Goal: Information Seeking & Learning: Learn about a topic

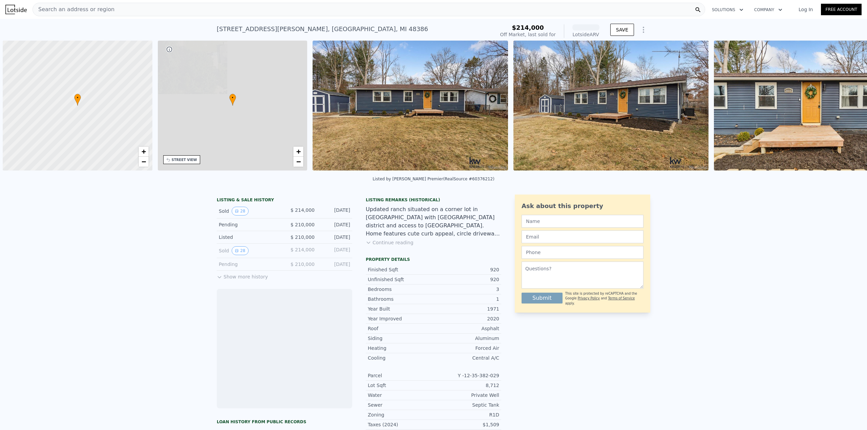
scroll to position [0, 3]
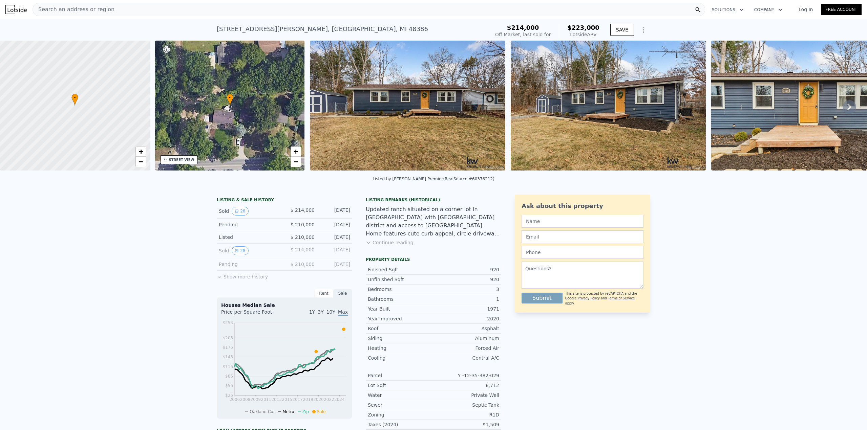
click at [285, 32] on div "9660 Cooley Lake Rd , Oakland County , MI 48386" at bounding box center [322, 28] width 211 height 9
click at [241, 7] on div "Search an address or region" at bounding box center [368, 10] width 672 height 14
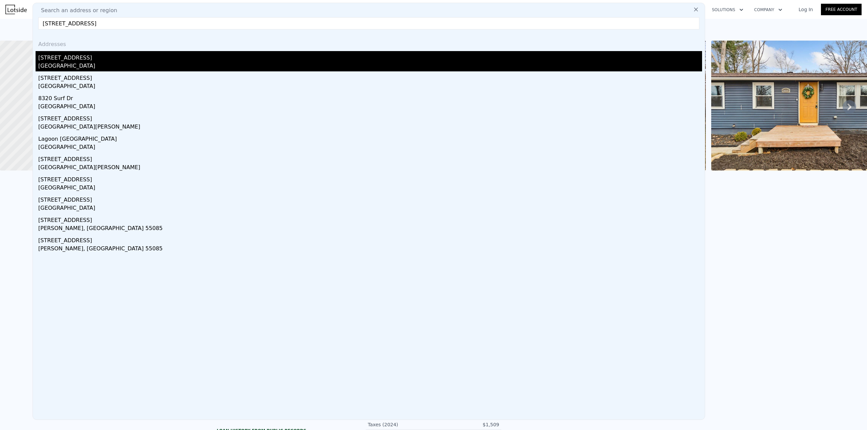
type input "8320 Lagoon Street"
click at [208, 64] on div "[GEOGRAPHIC_DATA]" at bounding box center [370, 66] width 664 height 9
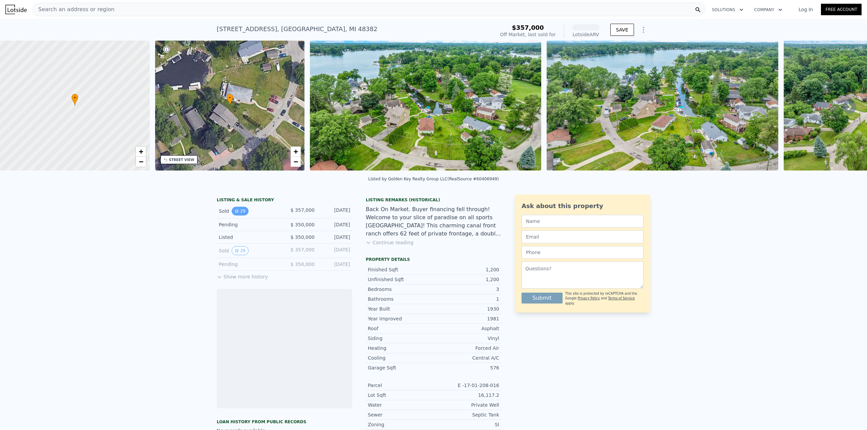
click at [232, 216] on button "29" at bounding box center [240, 211] width 17 height 9
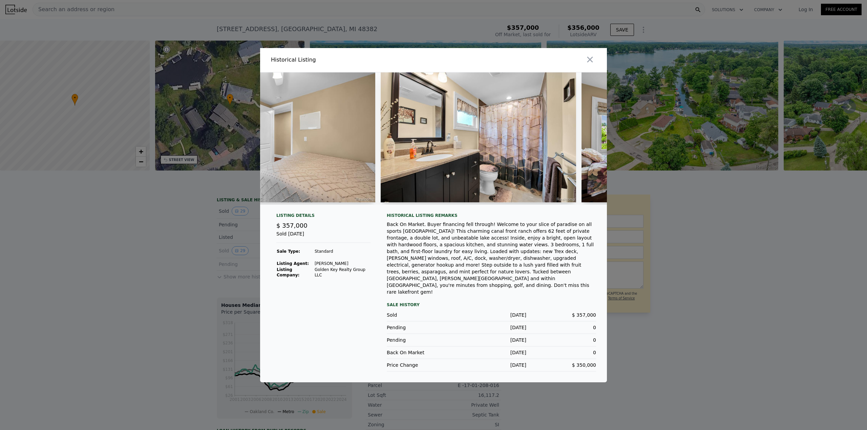
scroll to position [0, 3561]
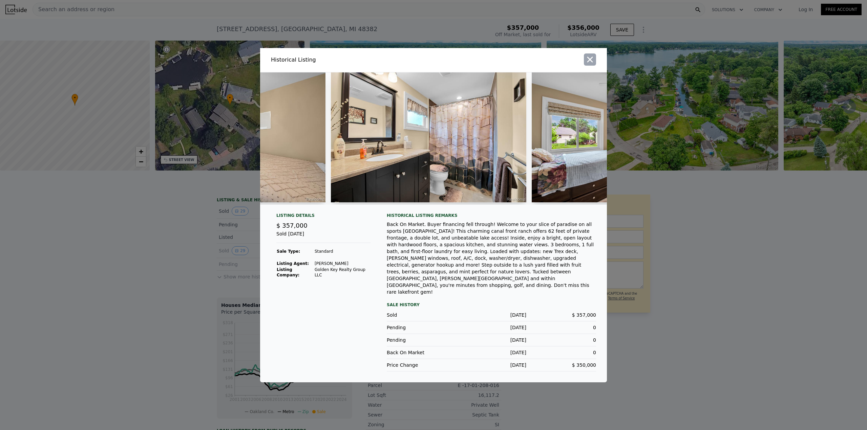
click at [585, 64] on icon "button" at bounding box center [589, 59] width 9 height 9
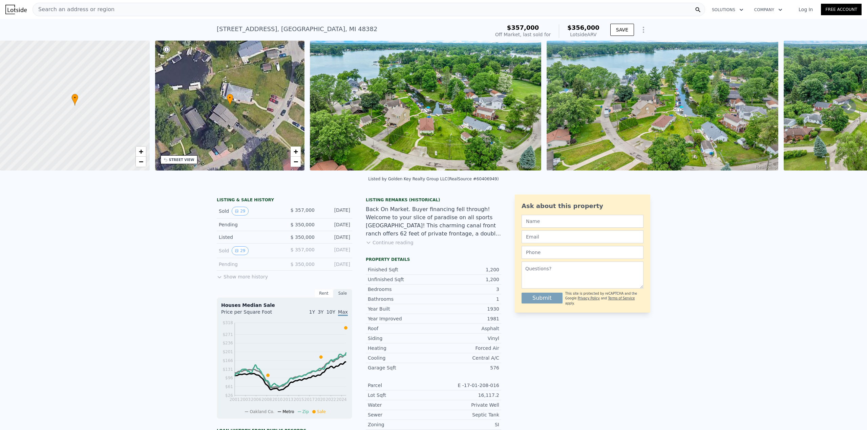
click at [201, 8] on div "Search an address or region" at bounding box center [368, 10] width 672 height 14
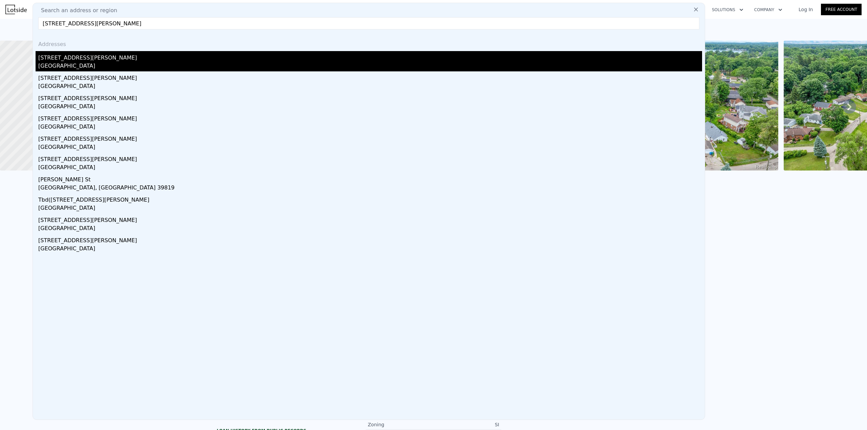
type input "58 Shotwell Street"
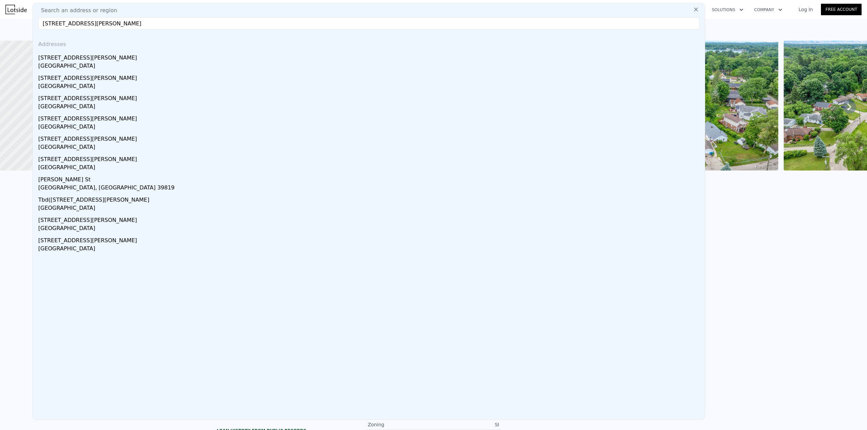
drag, startPoint x: 85, startPoint y: 58, endPoint x: 270, endPoint y: 87, distance: 187.5
click at [85, 58] on div "[STREET_ADDRESS][PERSON_NAME]" at bounding box center [370, 56] width 664 height 11
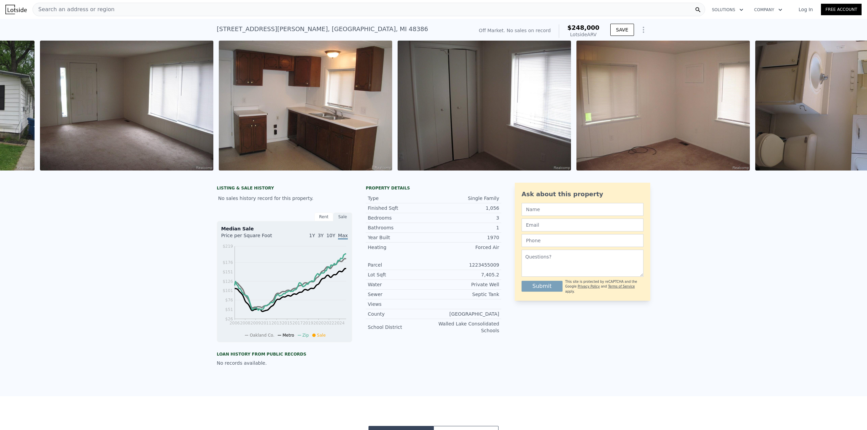
scroll to position [0, 521]
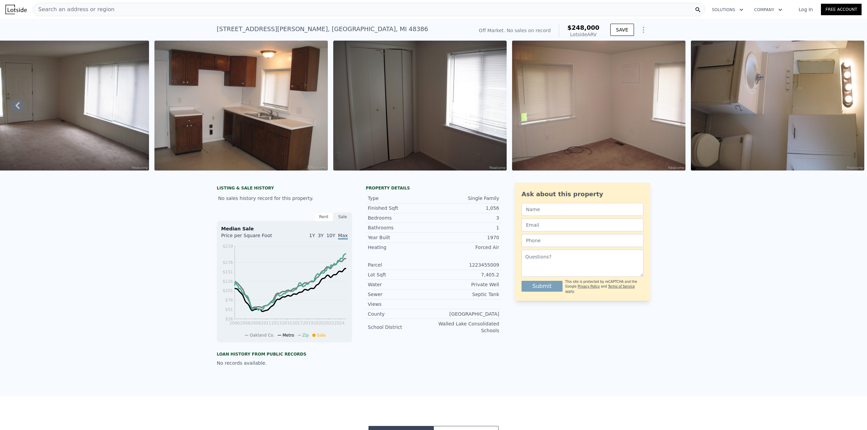
click at [193, 9] on div "Search an address or region" at bounding box center [368, 10] width 672 height 14
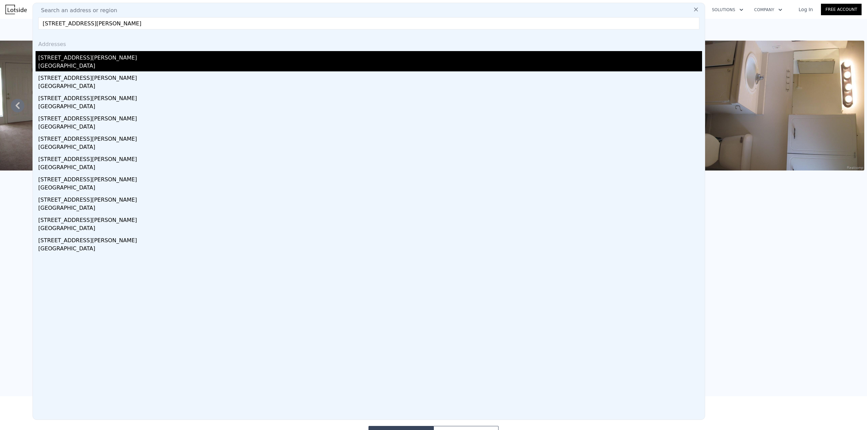
type input "[STREET_ADDRESS][PERSON_NAME]"
click at [160, 55] on div "[STREET_ADDRESS][PERSON_NAME]" at bounding box center [370, 56] width 664 height 11
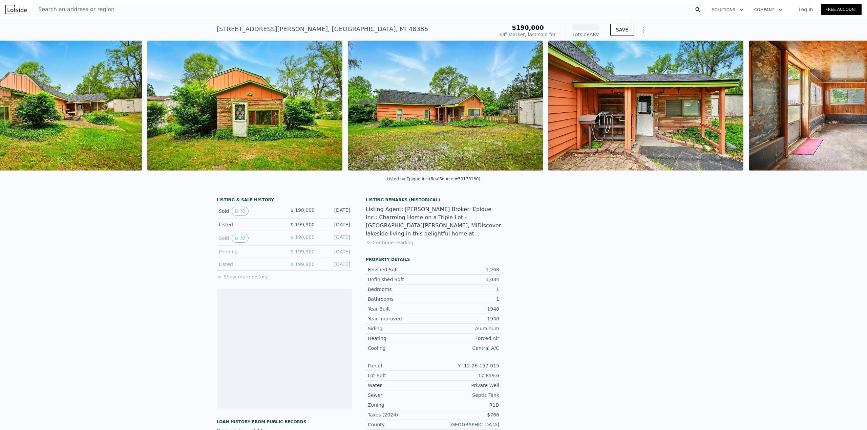
scroll to position [0, 465]
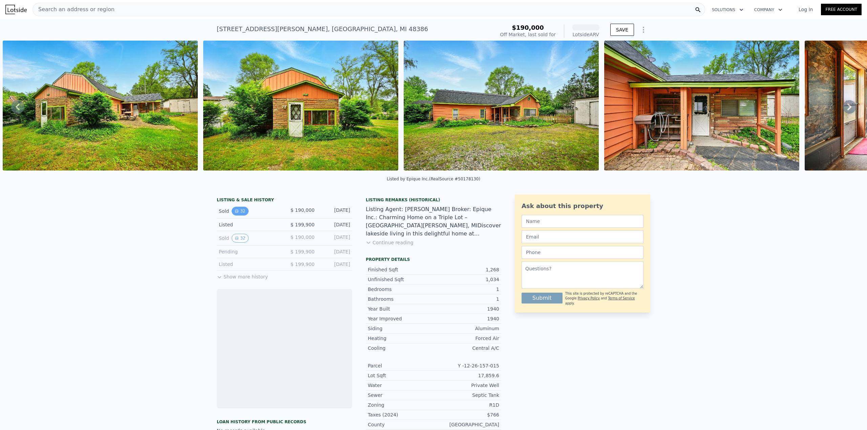
click at [238, 214] on button "32" at bounding box center [240, 211] width 17 height 9
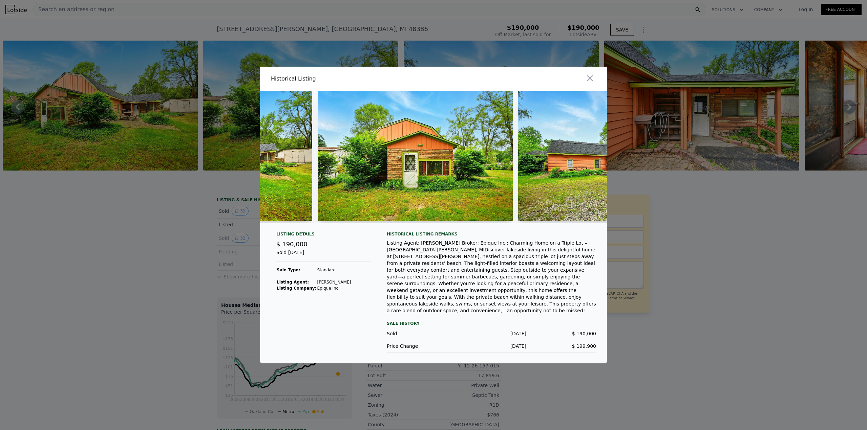
scroll to position [0, 351]
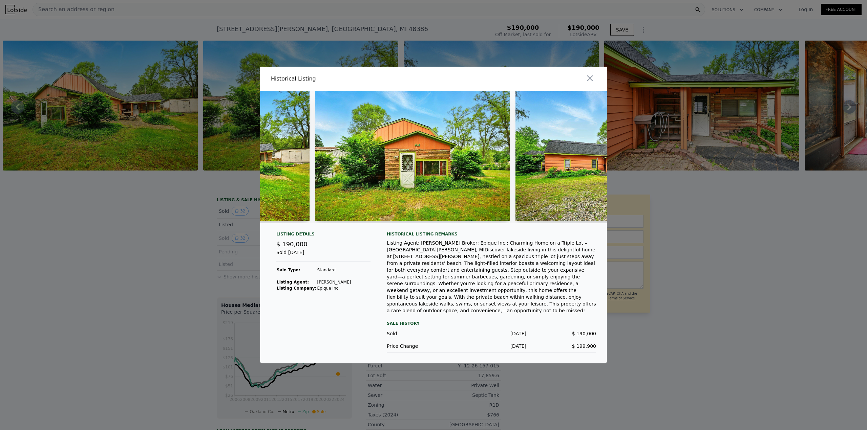
click at [581, 193] on img at bounding box center [612, 156] width 195 height 130
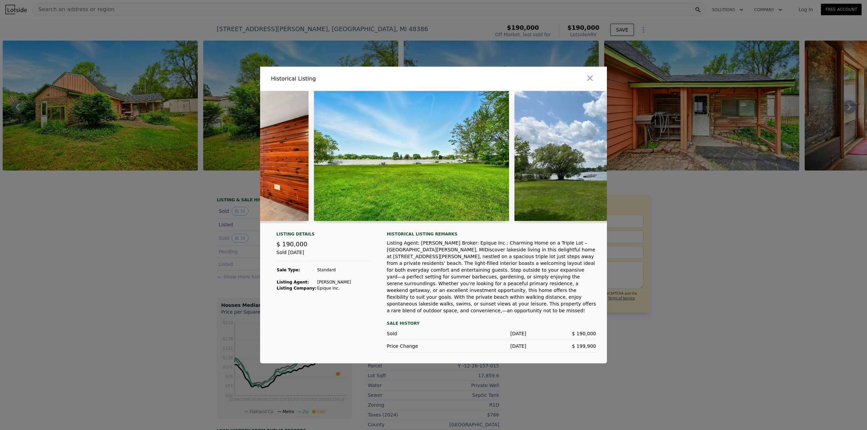
scroll to position [0, 4626]
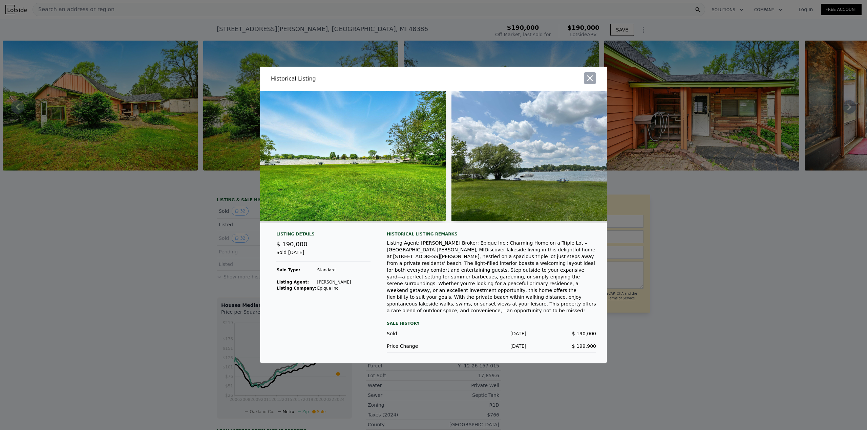
click at [590, 78] on icon "button" at bounding box center [589, 77] width 9 height 9
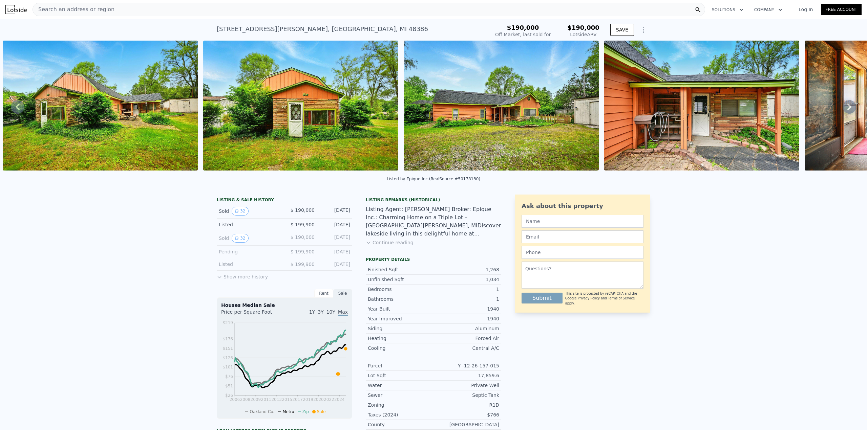
click at [548, 125] on img at bounding box center [501, 106] width 195 height 130
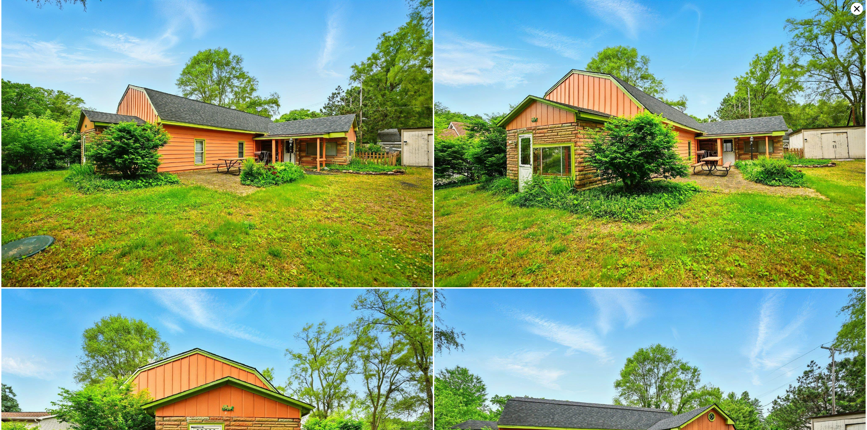
click at [641, 120] on img at bounding box center [649, 143] width 431 height 287
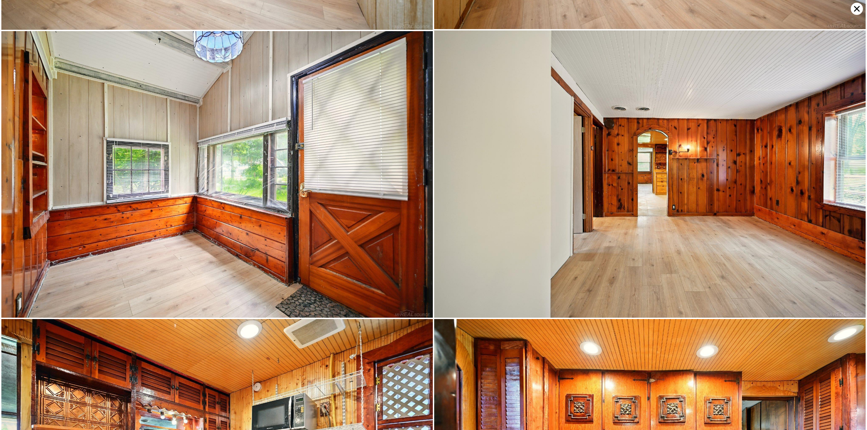
scroll to position [2583, 0]
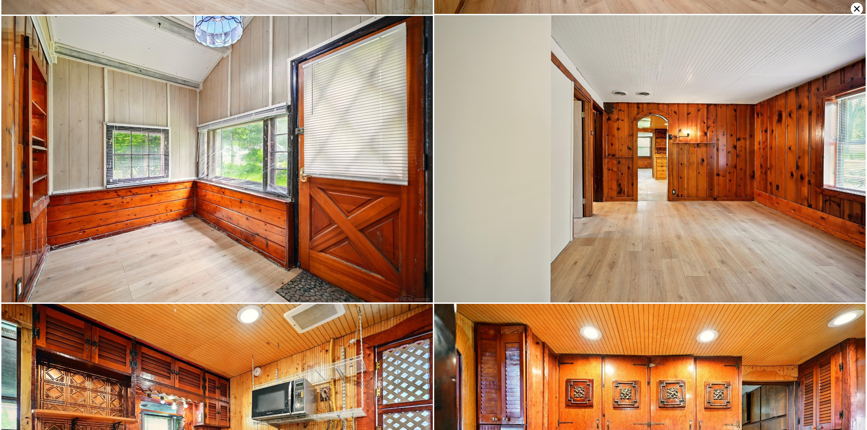
type input "1"
type input "3"
type input "1455"
type input "7840.799999999999"
checkbox input "true"
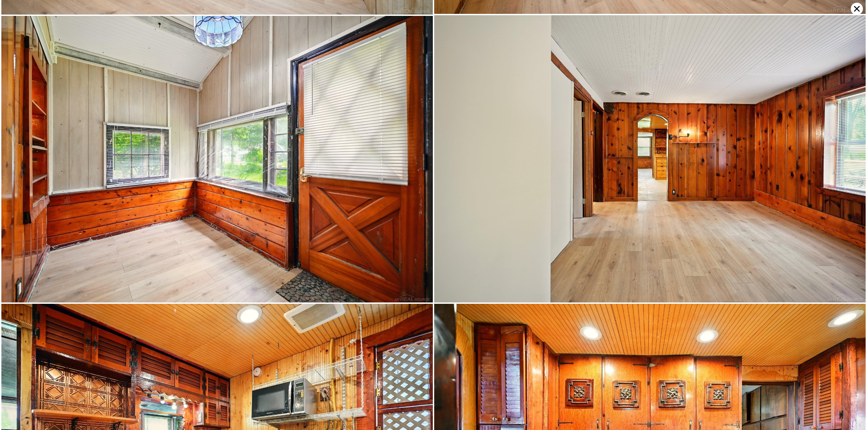
type input "$ 248,000"
type input "$ 29,999"
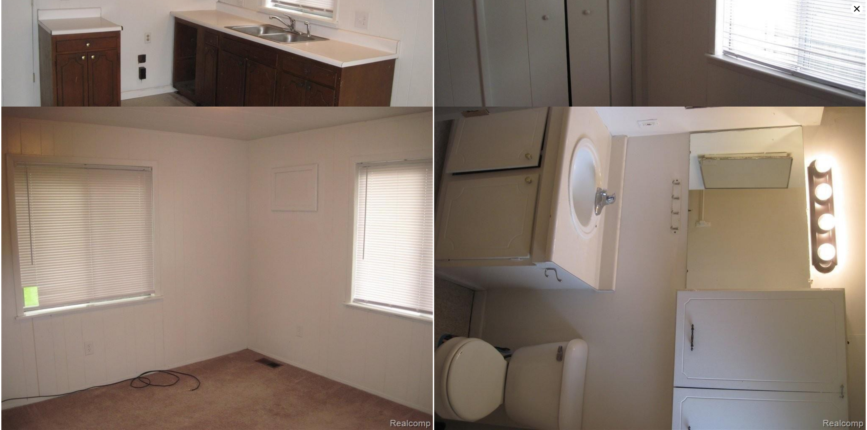
scroll to position [414, 0]
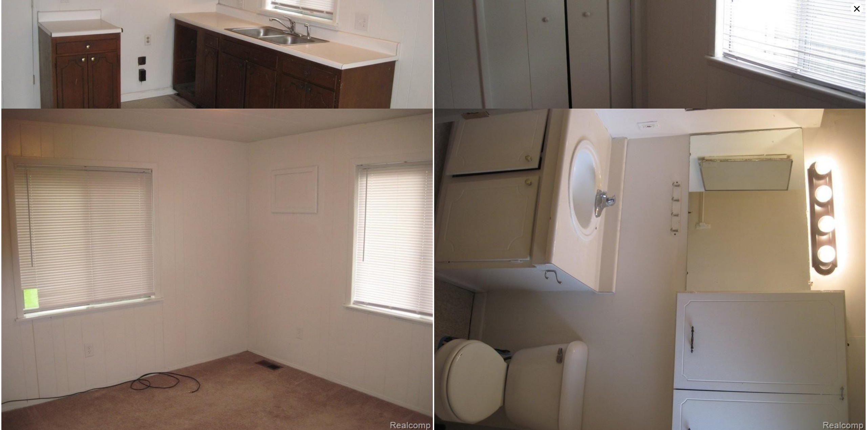
type input "2"
type input "4"
type input "1749"
type input "11325.6"
checkbox input "false"
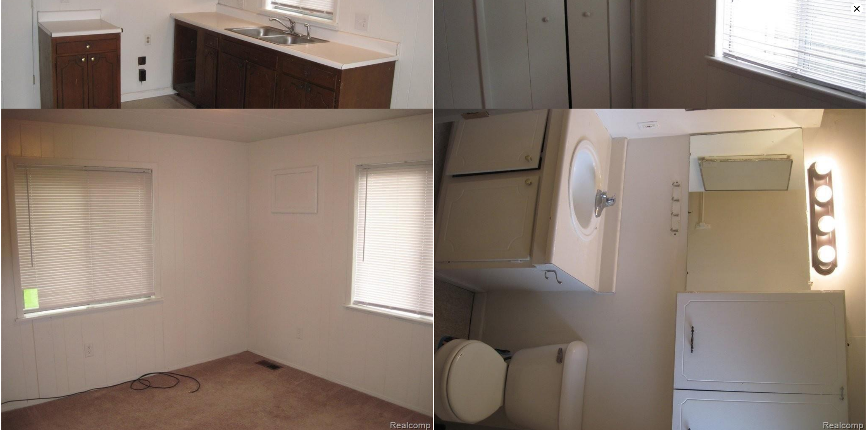
type input "$ 190,000"
type input "-$ 22,883"
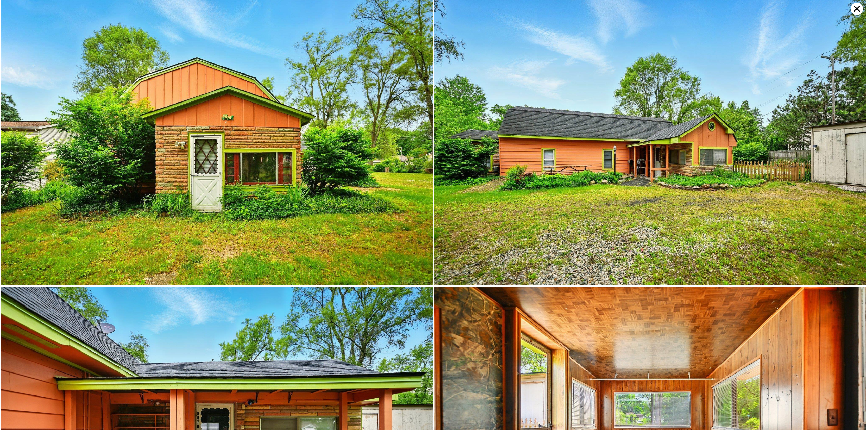
scroll to position [287, 0]
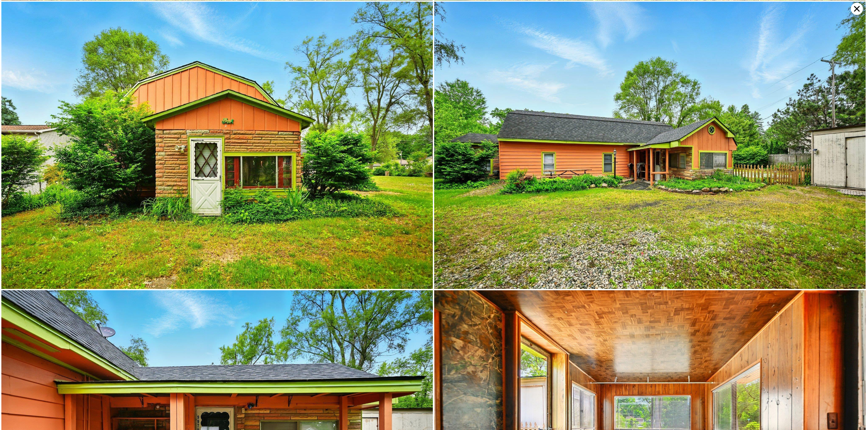
click at [855, 9] on icon at bounding box center [856, 9] width 12 height 12
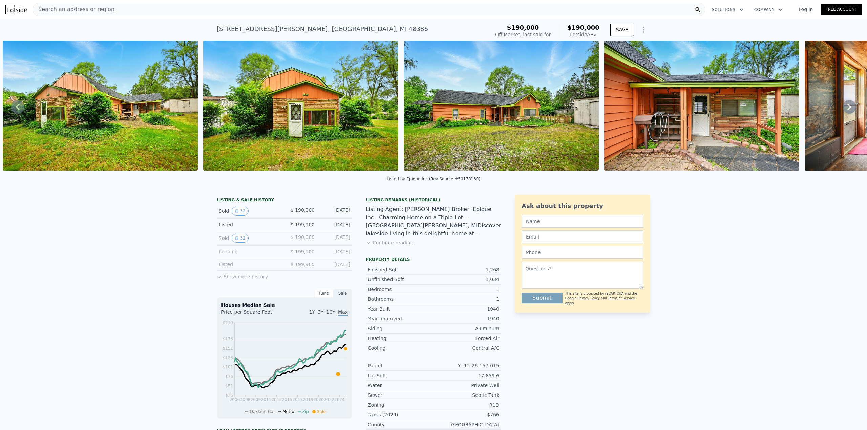
click at [256, 12] on div "Search an address or region" at bounding box center [368, 10] width 672 height 14
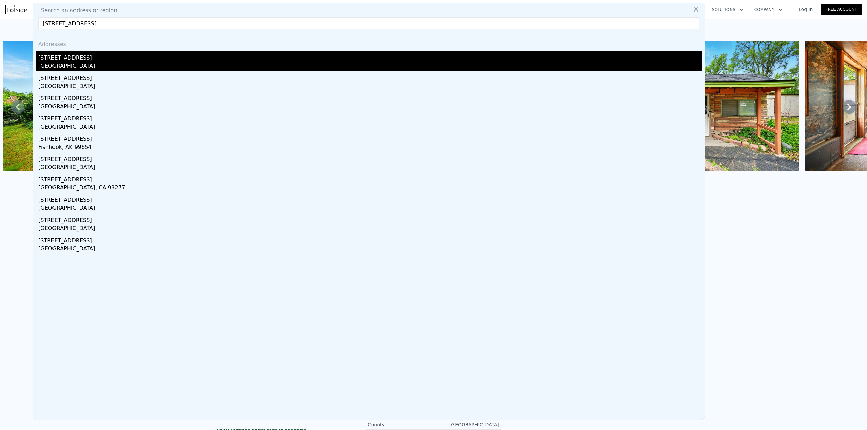
type input "[STREET_ADDRESS]"
click at [92, 59] on div "[STREET_ADDRESS]" at bounding box center [370, 56] width 664 height 11
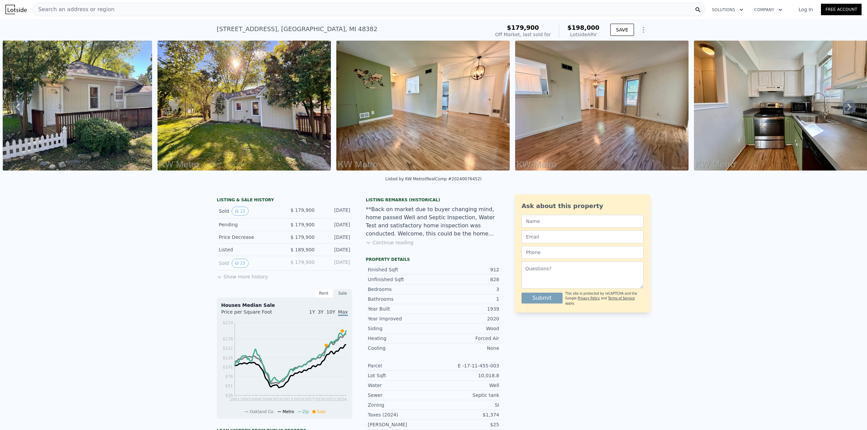
click at [427, 148] on img at bounding box center [422, 106] width 173 height 130
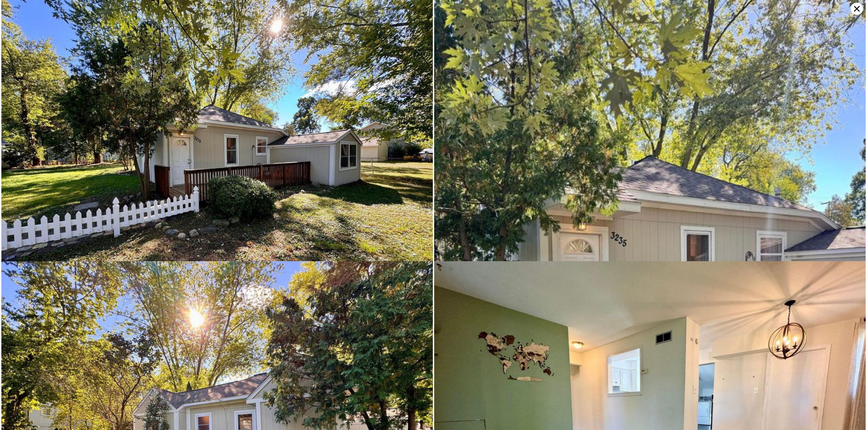
click at [855, 6] on icon at bounding box center [856, 9] width 12 height 12
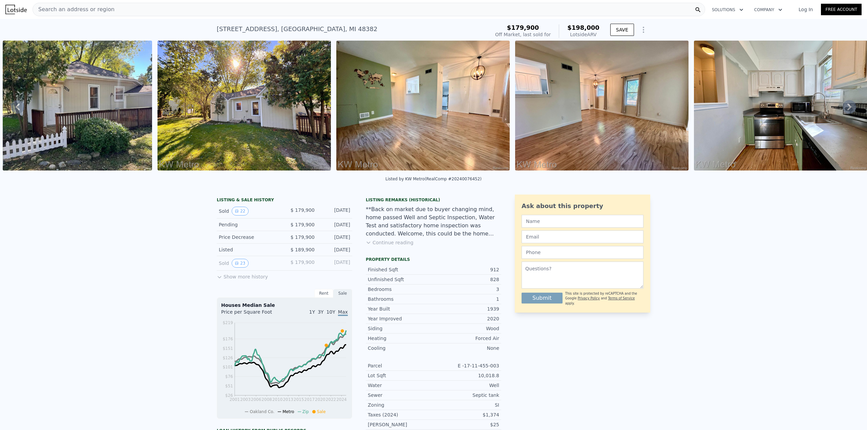
click at [213, 9] on div "Search an address or region" at bounding box center [368, 10] width 672 height 14
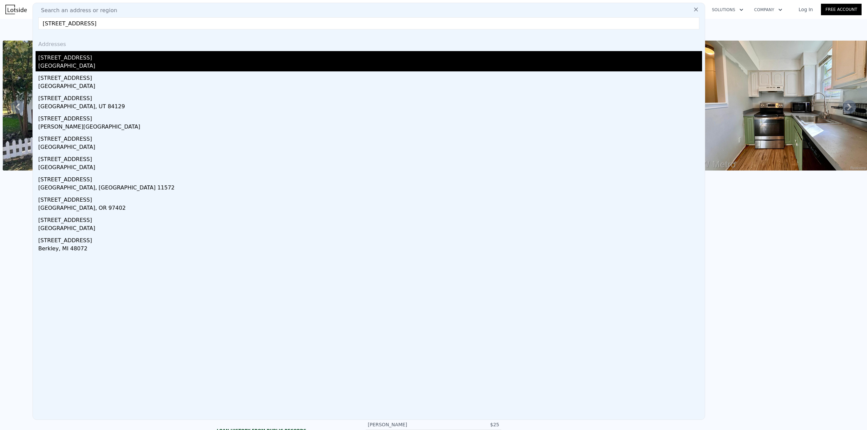
type input "[STREET_ADDRESS]"
click at [53, 63] on div "[GEOGRAPHIC_DATA]" at bounding box center [370, 66] width 664 height 9
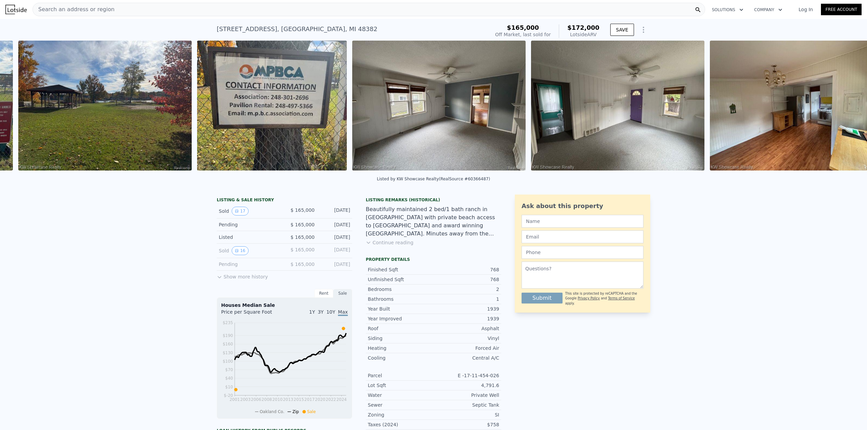
scroll to position [0, 977]
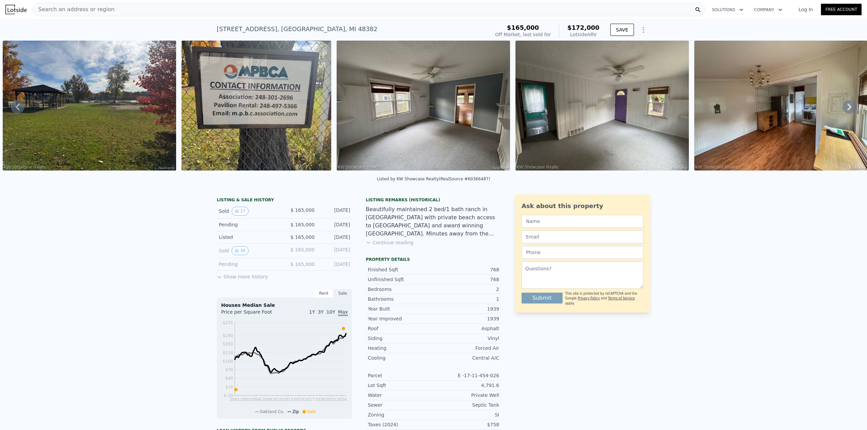
click at [404, 117] on img at bounding box center [422, 106] width 173 height 130
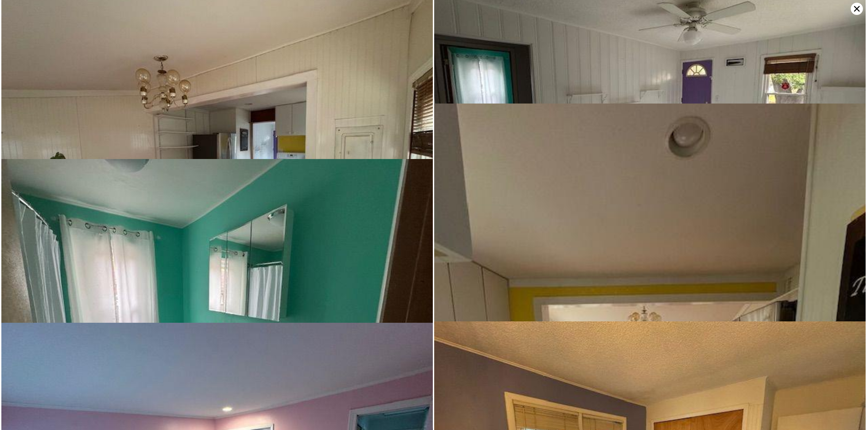
scroll to position [655, 0]
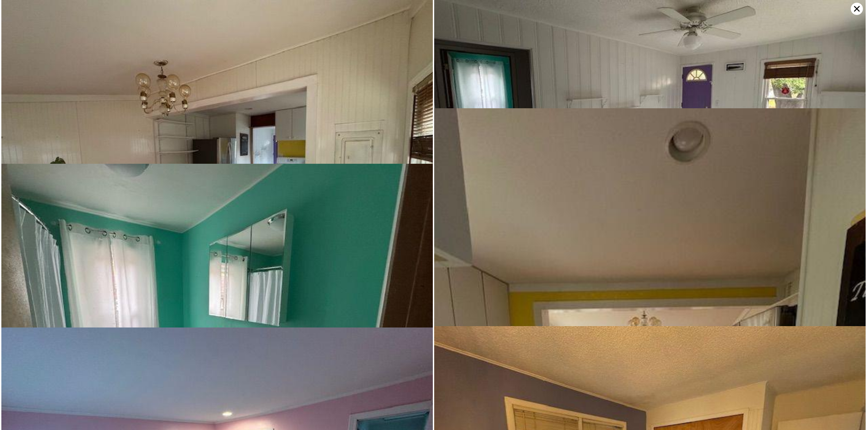
click at [311, 112] on img at bounding box center [216, 162] width 431 height 324
click at [856, 5] on icon at bounding box center [856, 9] width 12 height 12
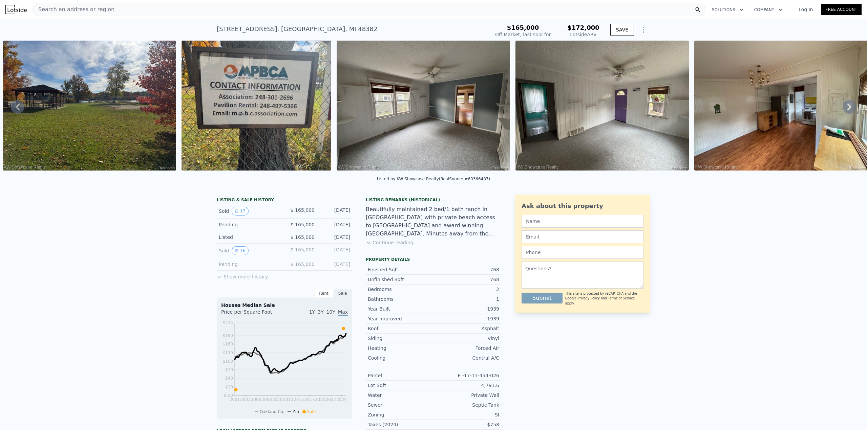
click at [373, 123] on img at bounding box center [422, 106] width 173 height 130
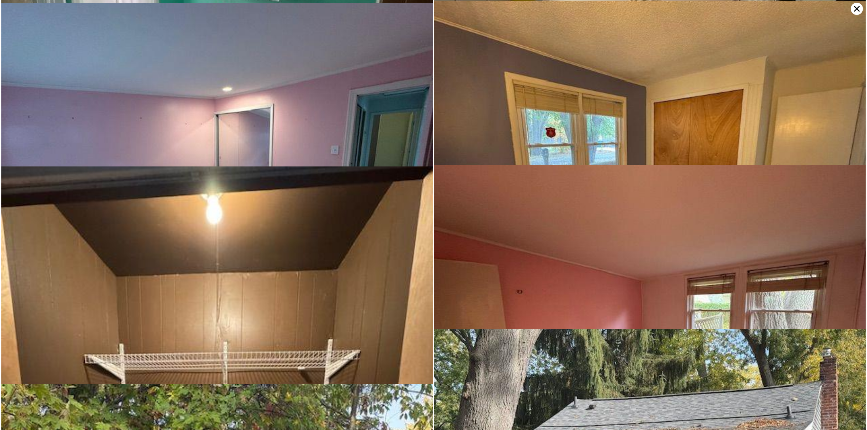
scroll to position [982, 0]
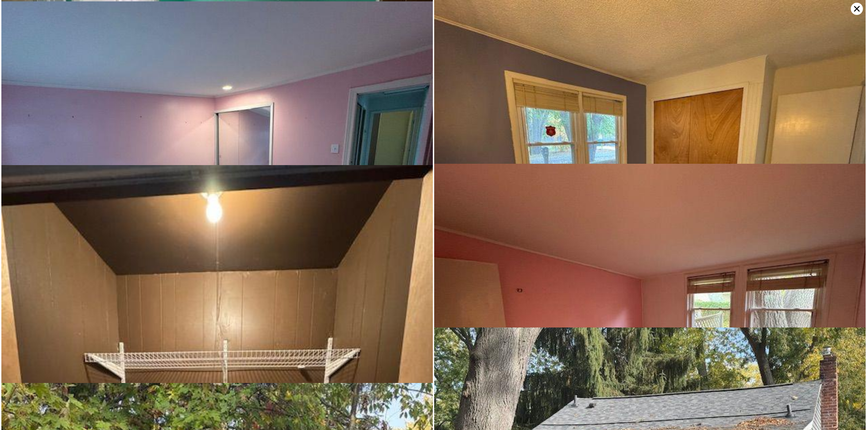
click at [856, 13] on icon at bounding box center [856, 9] width 12 height 12
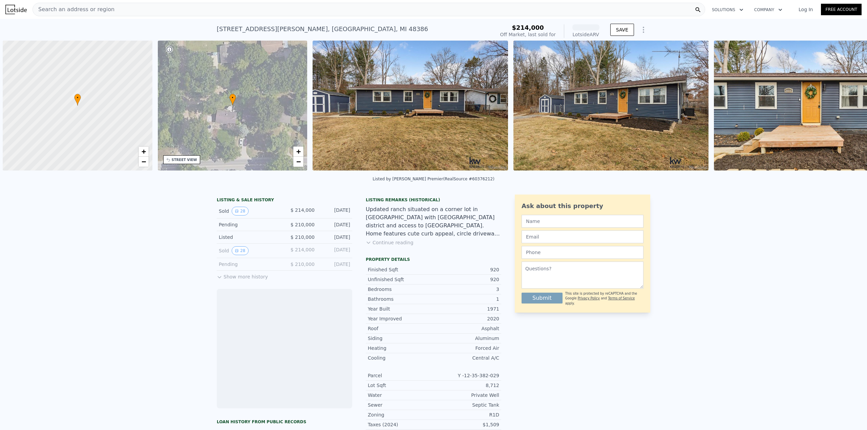
scroll to position [0, 3]
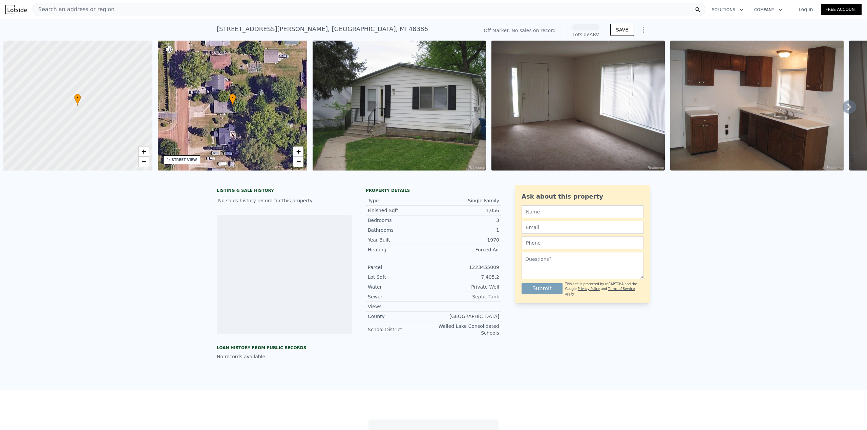
scroll to position [0, 3]
